Goal: Task Accomplishment & Management: Manage account settings

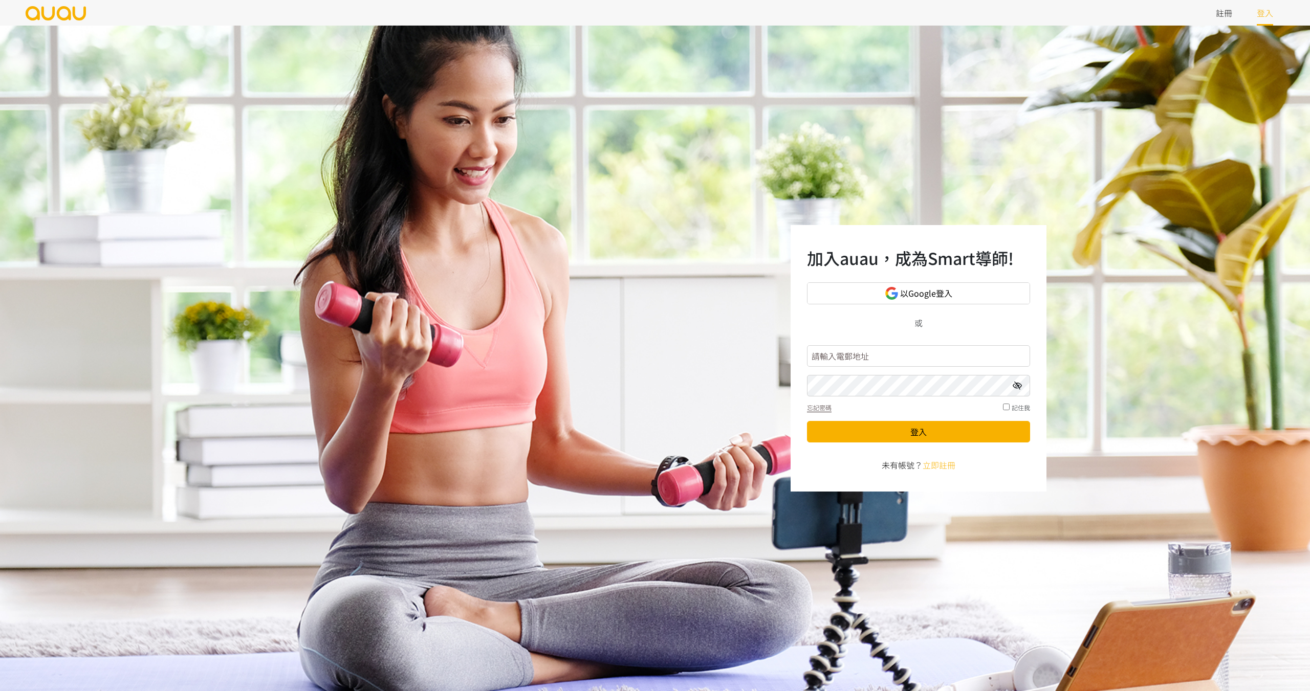
type input "inspirehk@outlook.com"
click at [1016, 389] on icon at bounding box center [1016, 386] width 9 height 8
click at [903, 435] on button "登入" at bounding box center [918, 431] width 223 height 21
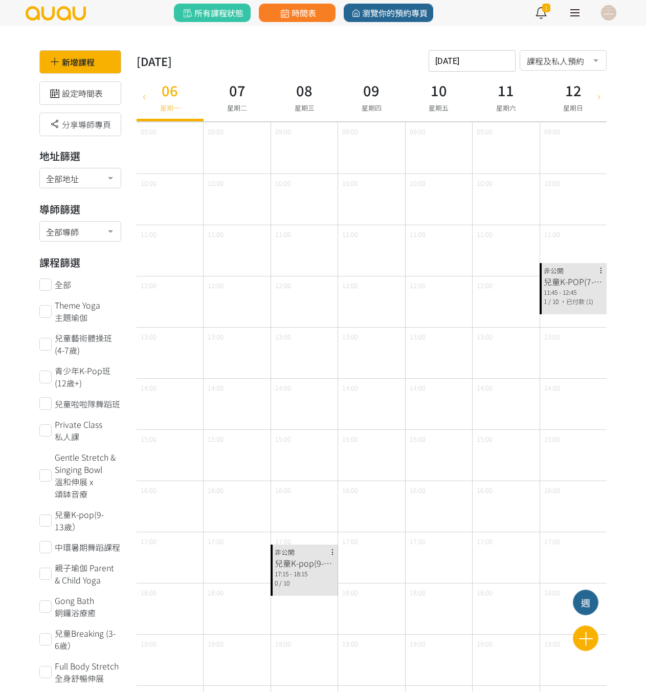
click at [148, 94] on icon at bounding box center [143, 96] width 11 height 8
click at [144, 94] on icon at bounding box center [143, 96] width 11 height 8
click at [144, 97] on icon at bounding box center [143, 96] width 11 height 8
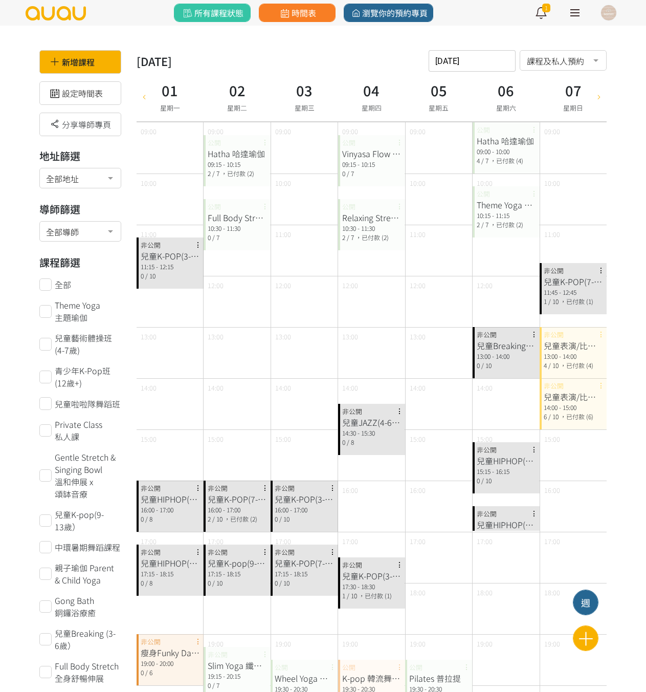
click at [598, 99] on icon at bounding box center [598, 96] width 11 height 8
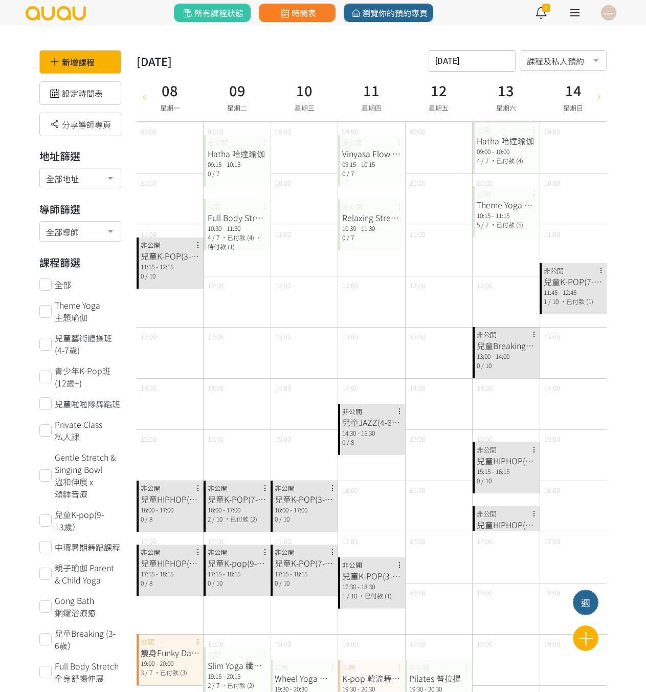
click at [594, 103] on div at bounding box center [598, 97] width 15 height 50
click at [600, 100] on icon at bounding box center [598, 96] width 11 height 8
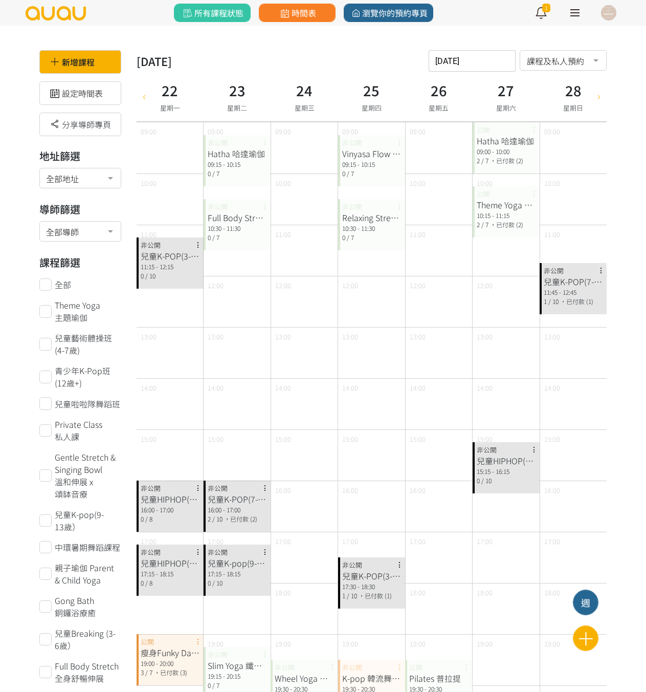
click at [601, 102] on div at bounding box center [598, 97] width 15 height 50
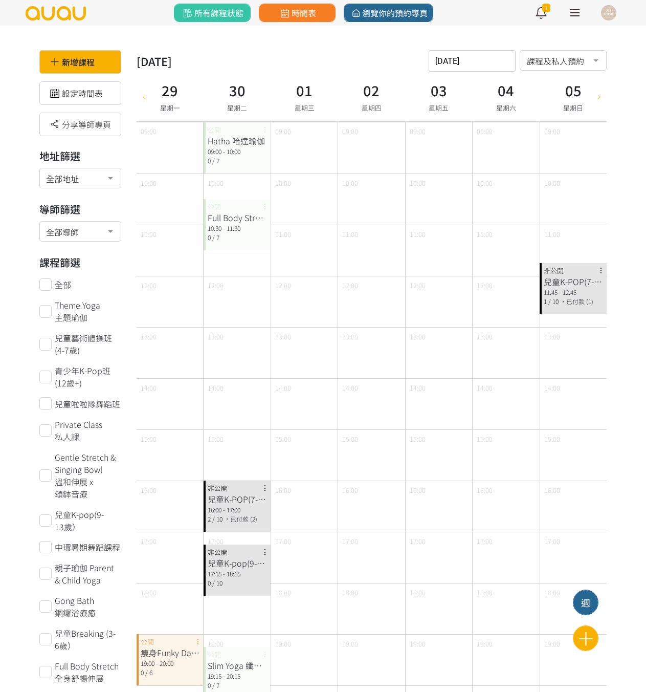
click at [602, 98] on icon at bounding box center [598, 96] width 11 height 8
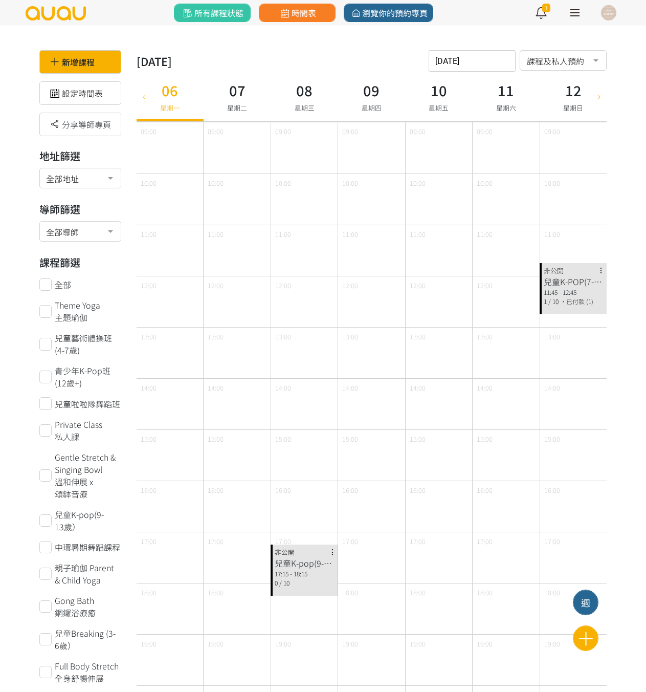
click at [145, 98] on icon at bounding box center [143, 96] width 11 height 8
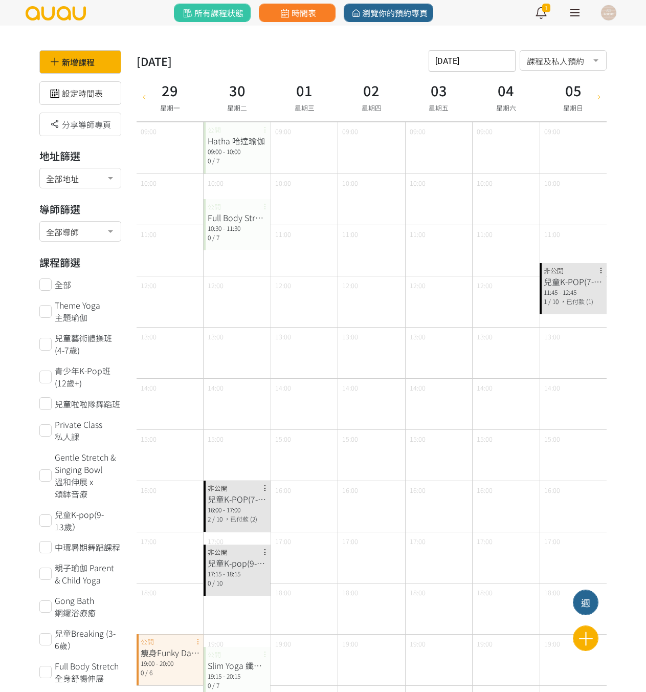
click at [152, 100] on div "29 星期一" at bounding box center [170, 97] width 67 height 50
click at [148, 99] on icon at bounding box center [143, 96] width 11 height 8
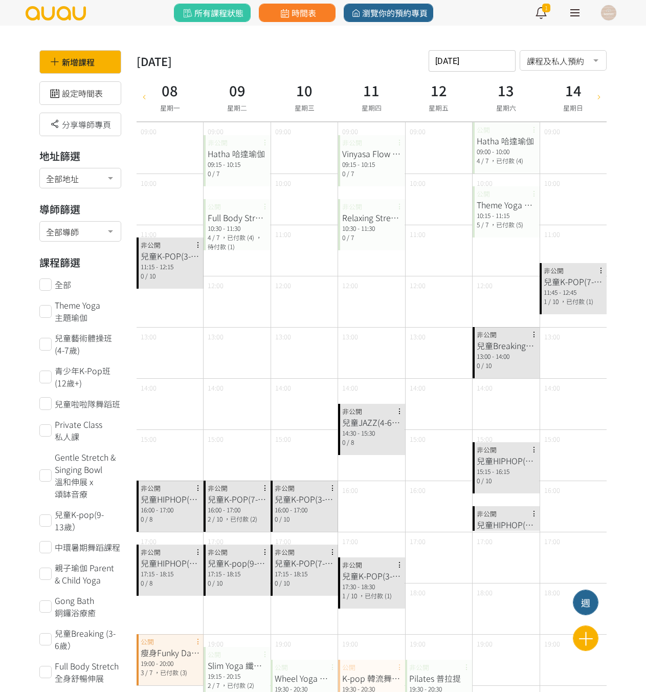
click at [147, 99] on icon at bounding box center [143, 96] width 11 height 8
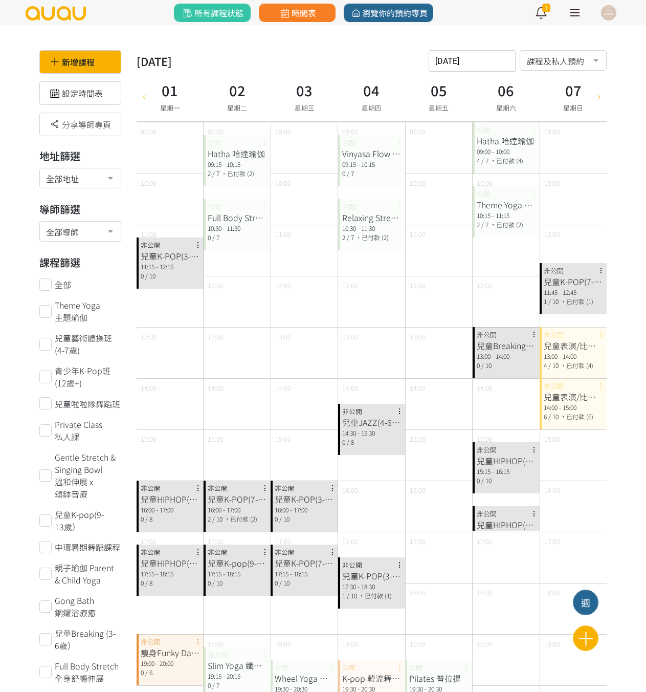
click at [601, 107] on div at bounding box center [598, 97] width 15 height 50
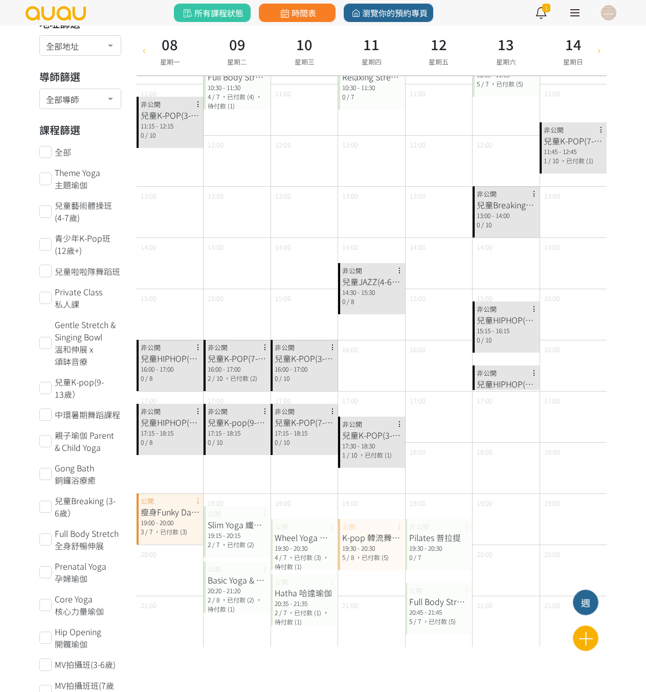
scroll to position [153, 0]
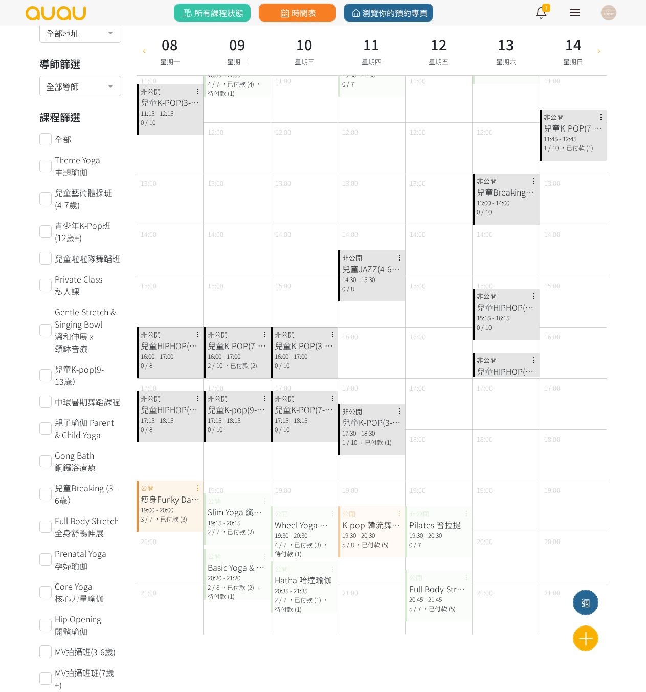
click at [599, 48] on icon at bounding box center [598, 50] width 11 height 8
click at [600, 62] on div at bounding box center [598, 51] width 15 height 50
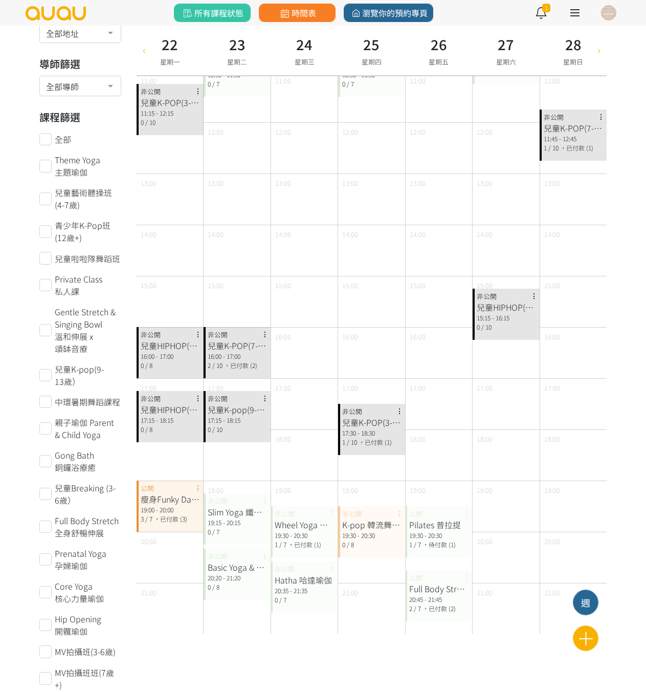
click at [603, 51] on icon at bounding box center [598, 50] width 11 height 8
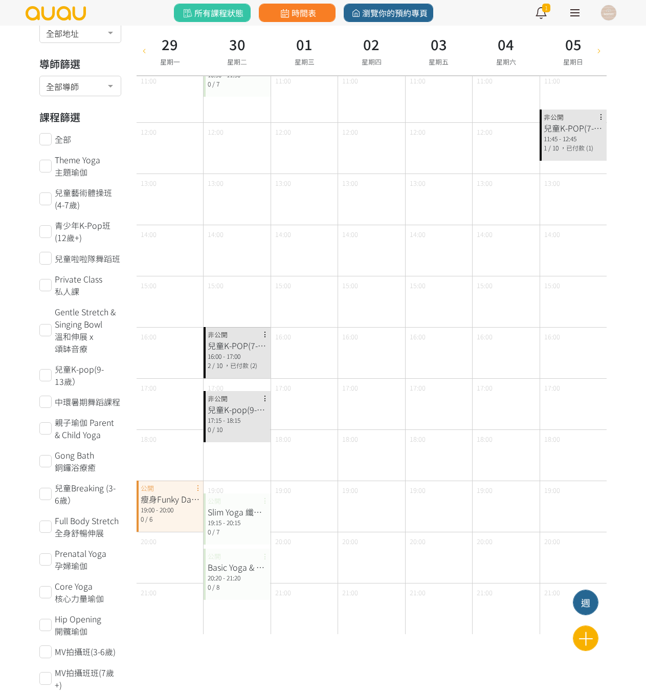
click at [141, 51] on icon at bounding box center [143, 50] width 11 height 8
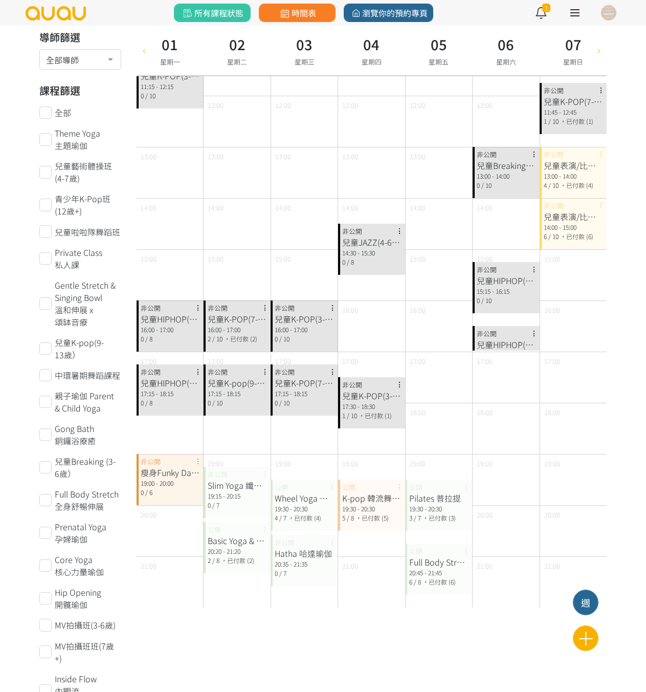
scroll to position [205, 0]
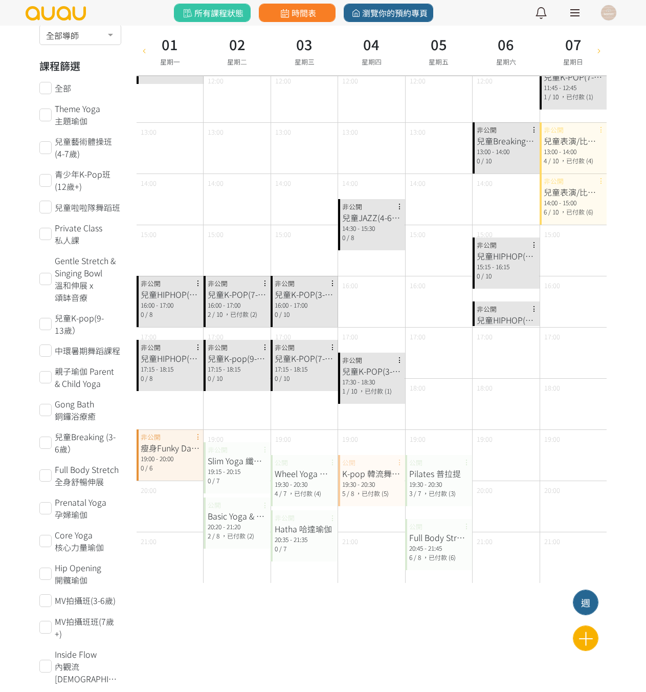
click at [600, 50] on icon at bounding box center [598, 50] width 11 height 8
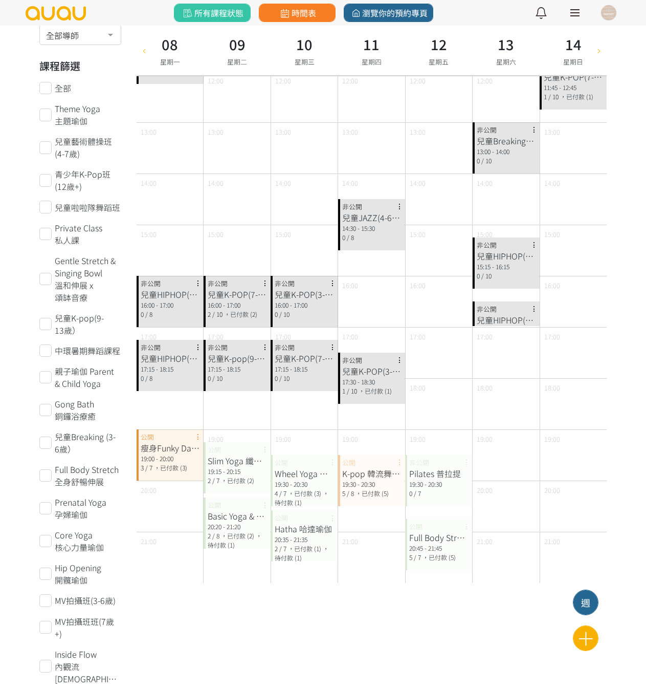
click at [602, 52] on icon at bounding box center [598, 50] width 11 height 8
click at [595, 52] on icon at bounding box center [598, 50] width 11 height 8
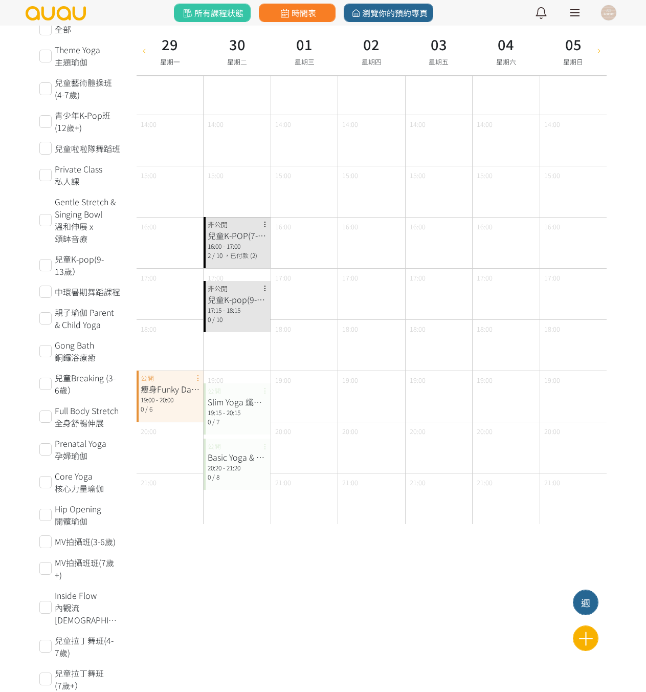
scroll to position [358, 0]
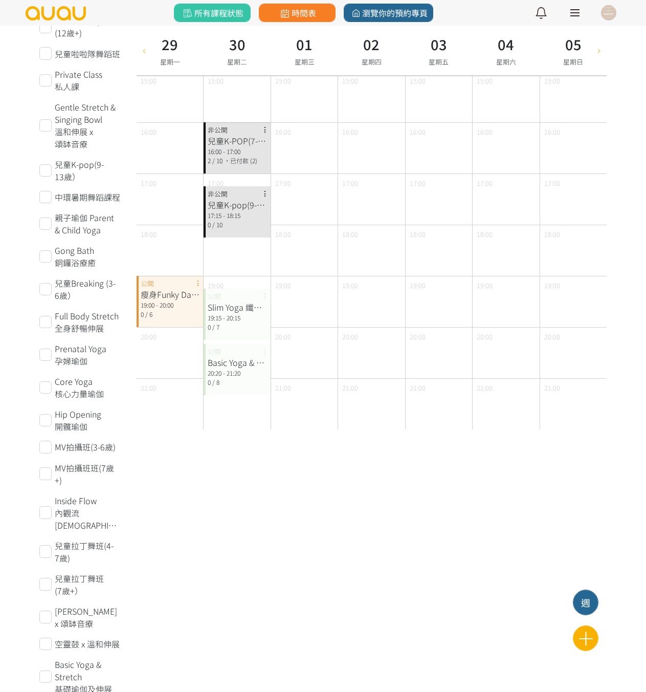
click at [149, 59] on div at bounding box center [144, 51] width 15 height 50
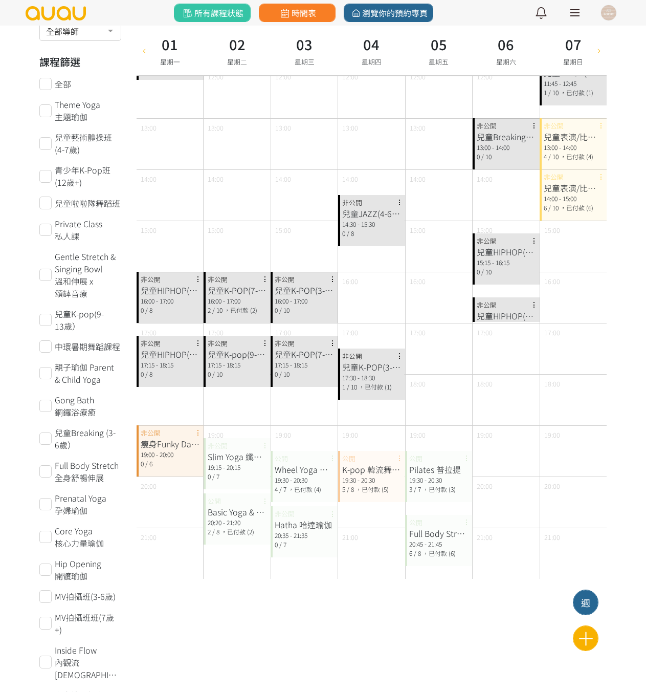
scroll to position [102, 0]
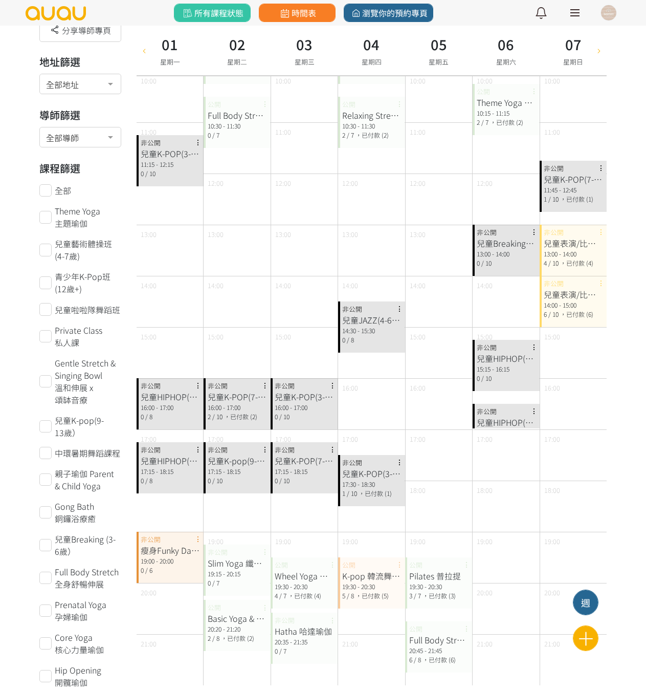
click at [146, 50] on icon at bounding box center [143, 50] width 11 height 8
click at [147, 48] on icon at bounding box center [143, 50] width 11 height 8
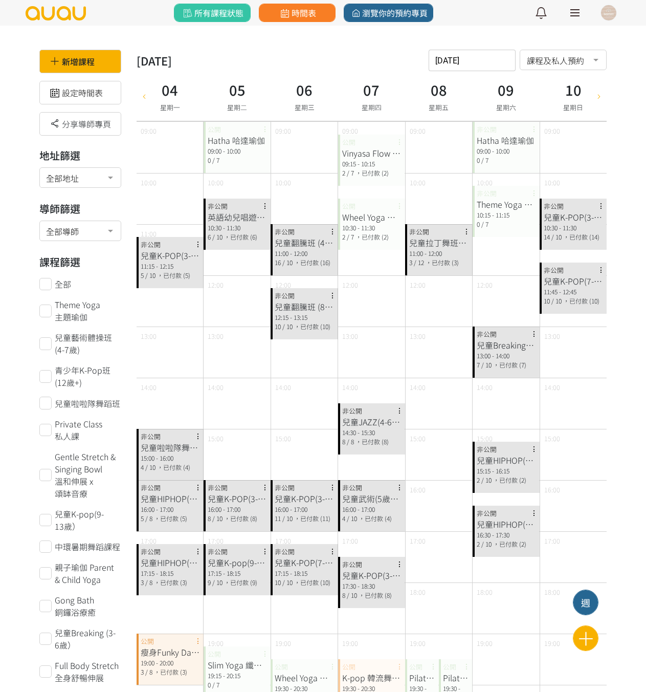
scroll to position [0, 0]
click at [139, 102] on div at bounding box center [144, 97] width 15 height 50
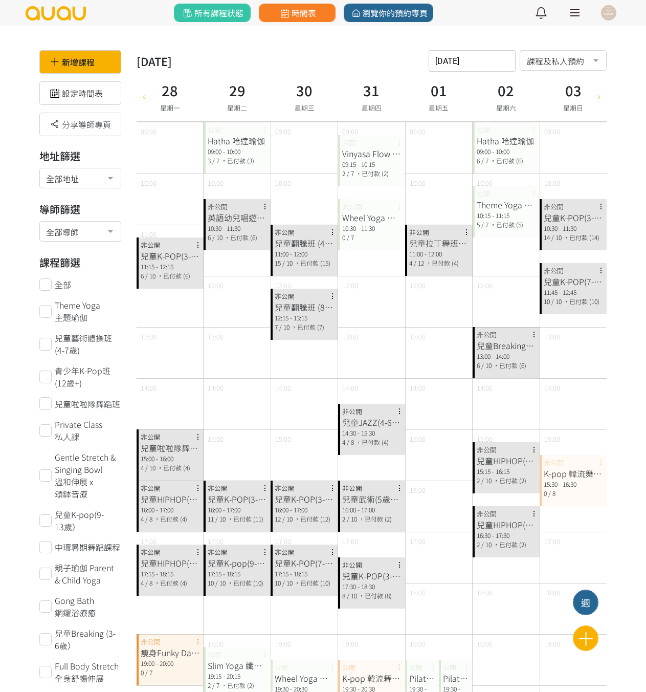
click at [598, 101] on div at bounding box center [598, 97] width 15 height 50
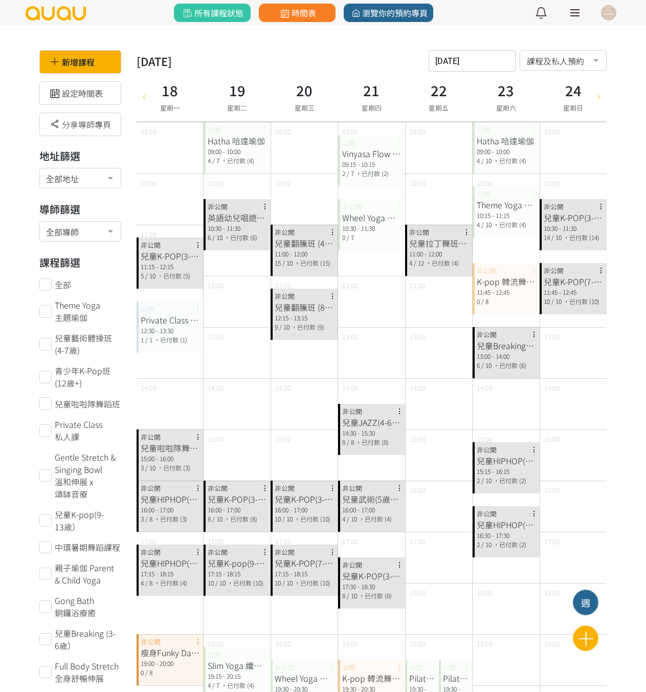
click at [598, 101] on div at bounding box center [598, 97] width 15 height 50
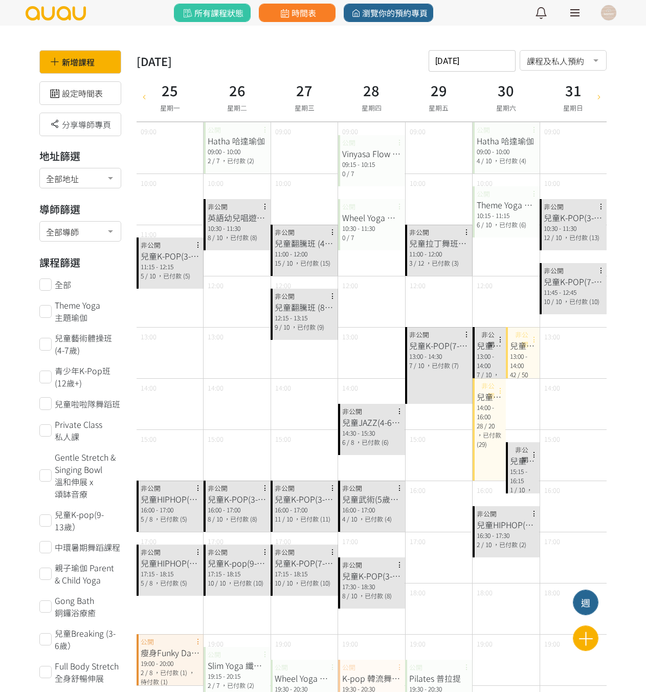
click at [598, 101] on div at bounding box center [598, 97] width 15 height 50
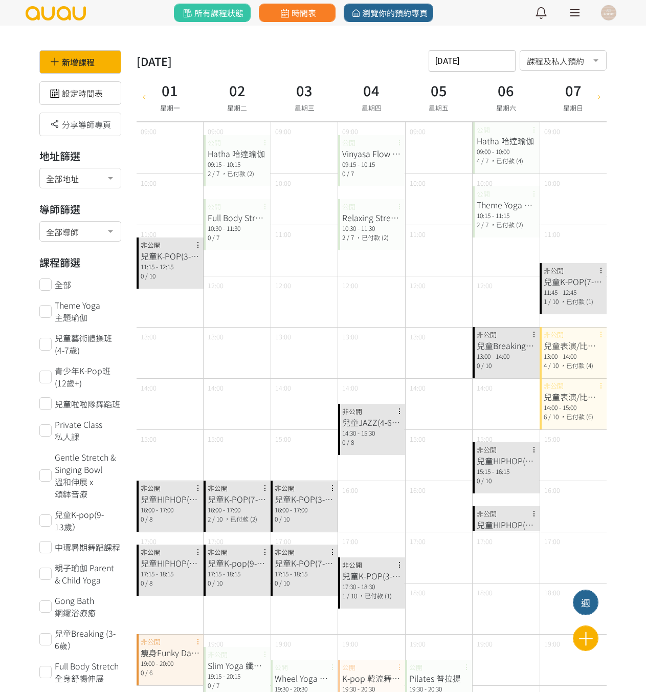
click at [595, 98] on icon at bounding box center [598, 96] width 11 height 8
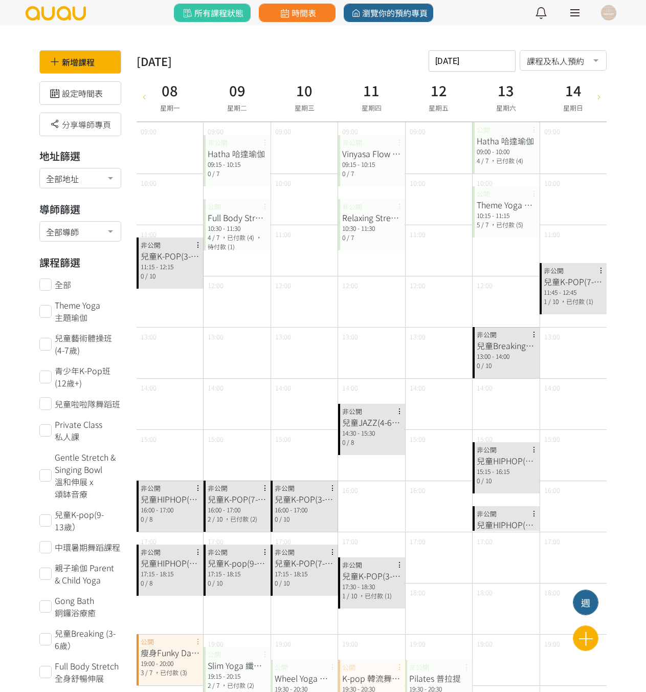
click at [602, 94] on icon at bounding box center [598, 96] width 11 height 8
click at [603, 94] on icon at bounding box center [598, 96] width 11 height 8
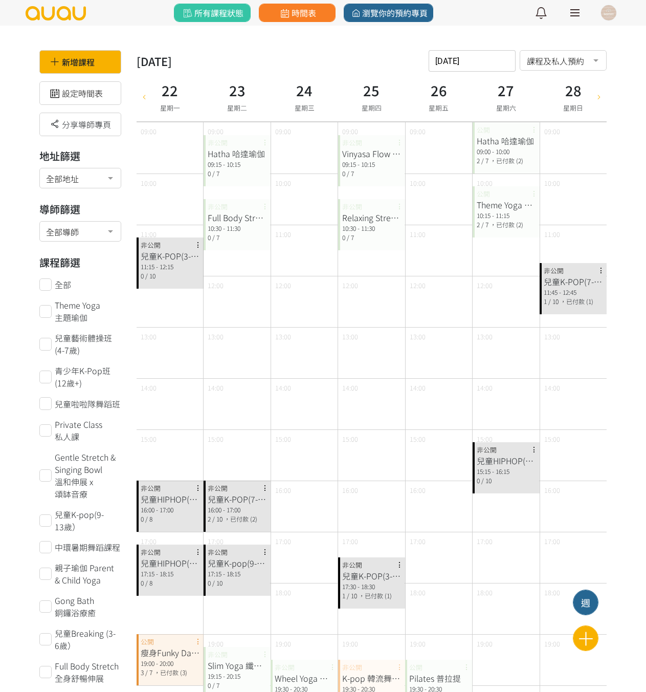
click at [146, 101] on div at bounding box center [144, 97] width 15 height 50
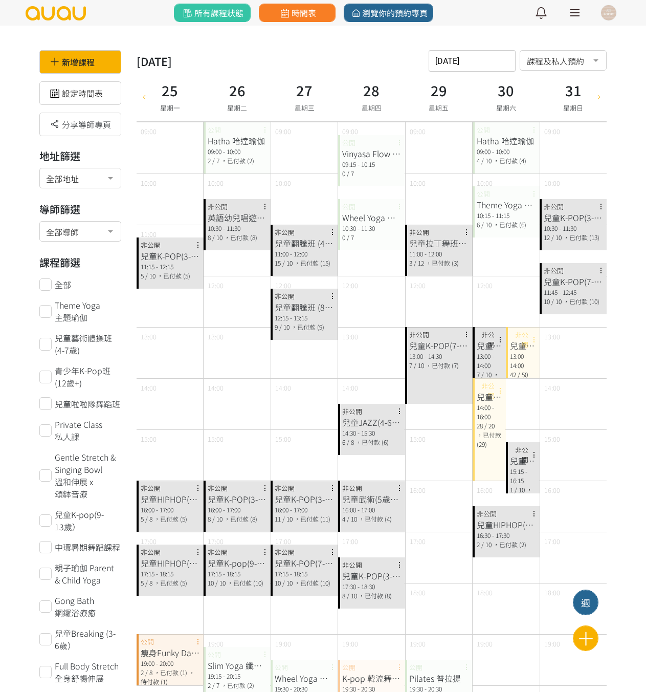
click at [598, 99] on icon at bounding box center [598, 96] width 11 height 8
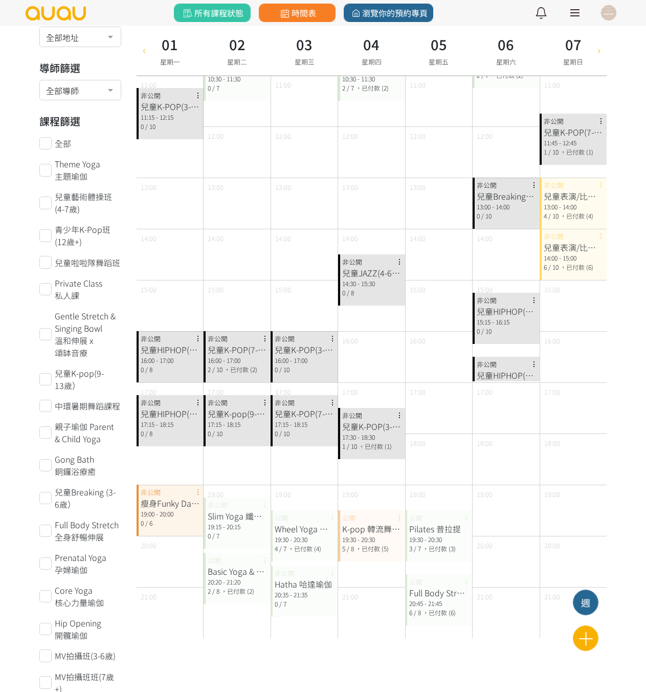
scroll to position [153, 0]
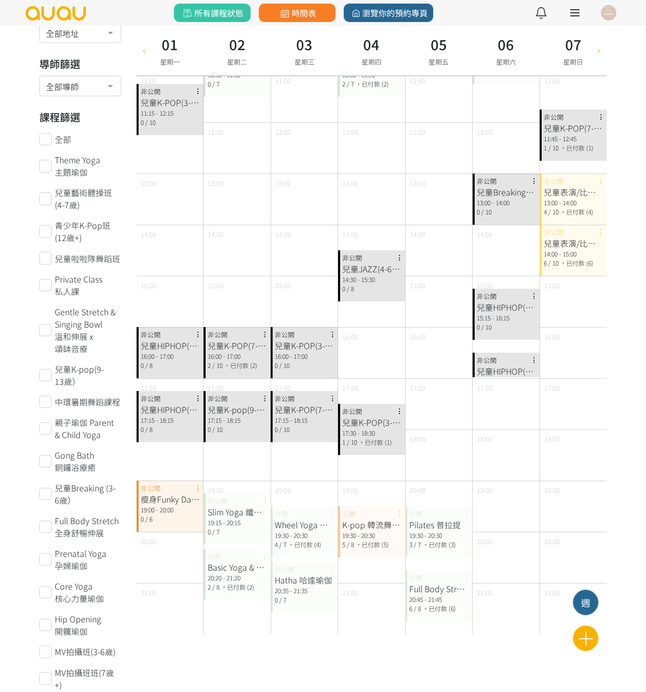
click at [599, 48] on icon at bounding box center [598, 50] width 11 height 8
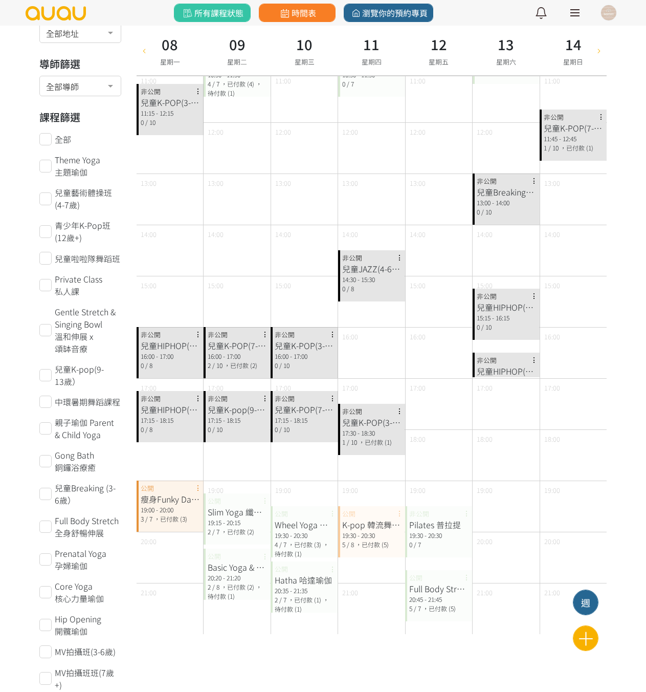
click at [604, 53] on icon at bounding box center [598, 50] width 11 height 8
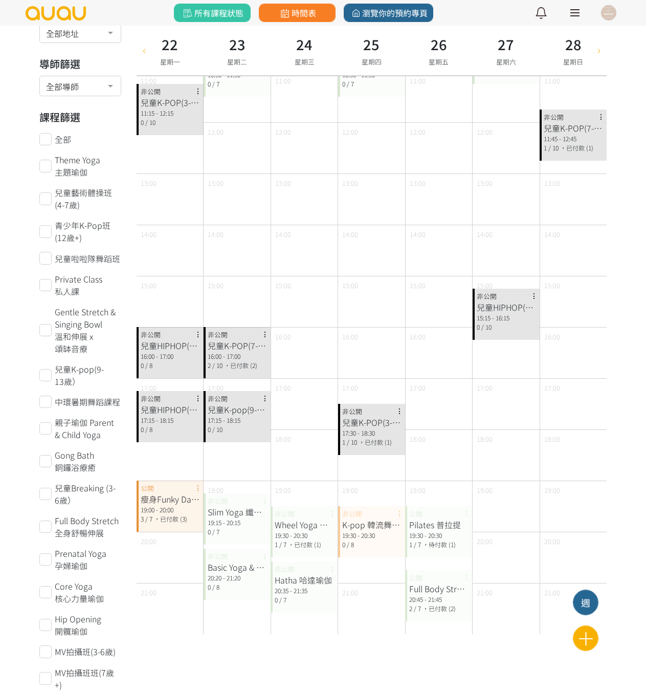
click at [604, 53] on icon at bounding box center [598, 50] width 11 height 8
type input "[DATE]"
